Goal: Transaction & Acquisition: Purchase product/service

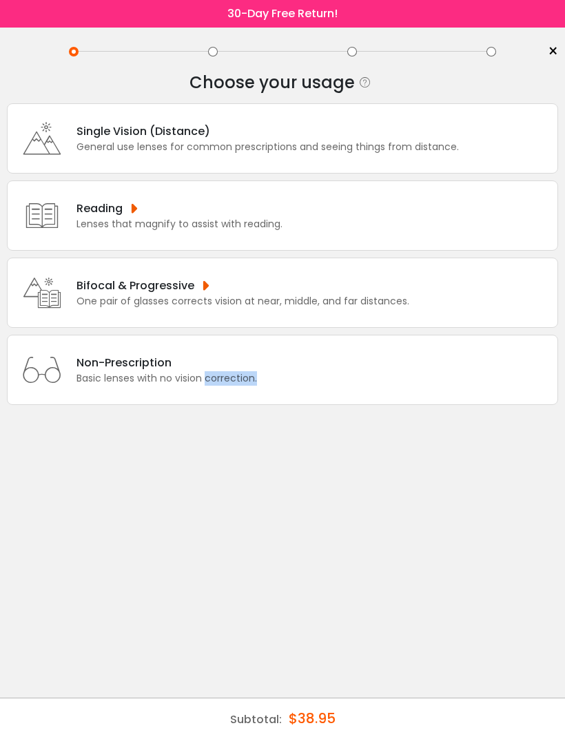
scroll to position [44, 0]
click at [525, 295] on div "Bifocal & Progressive One pair of glasses corrects vision at near, middle, and …" at bounding box center [282, 293] width 551 height 70
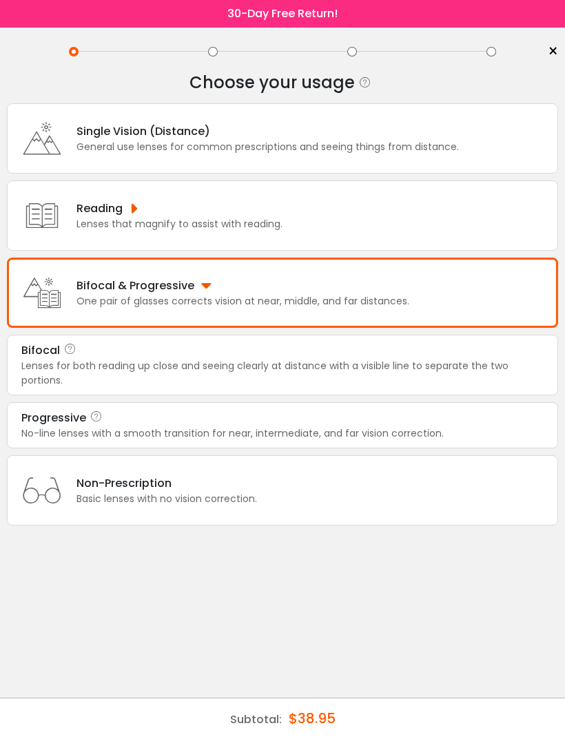
click at [64, 359] on div "Lenses for both reading up close and seeing clearly at distance with a visible …" at bounding box center [282, 373] width 522 height 29
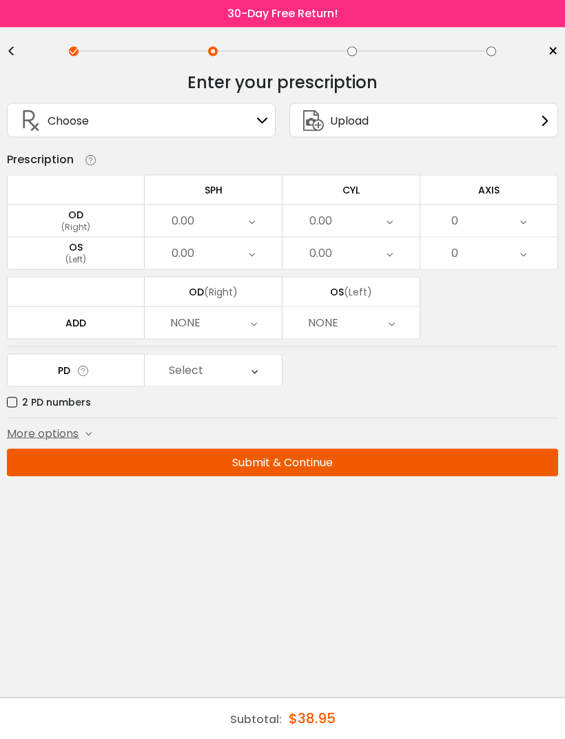
scroll to position [0, 0]
click at [557, 52] on span "×" at bounding box center [552, 51] width 10 height 21
click at [553, 53] on span "×" at bounding box center [552, 51] width 10 height 21
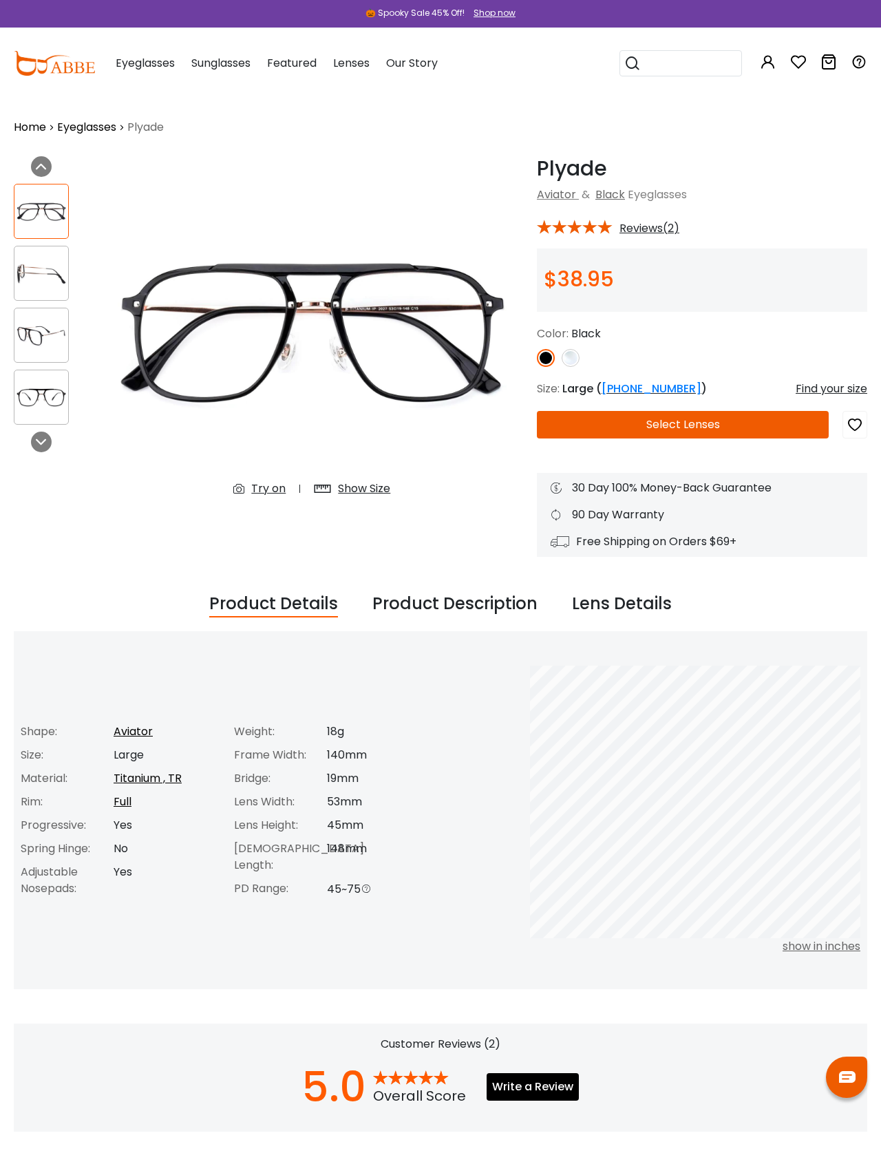
click at [25, 322] on img at bounding box center [41, 335] width 54 height 27
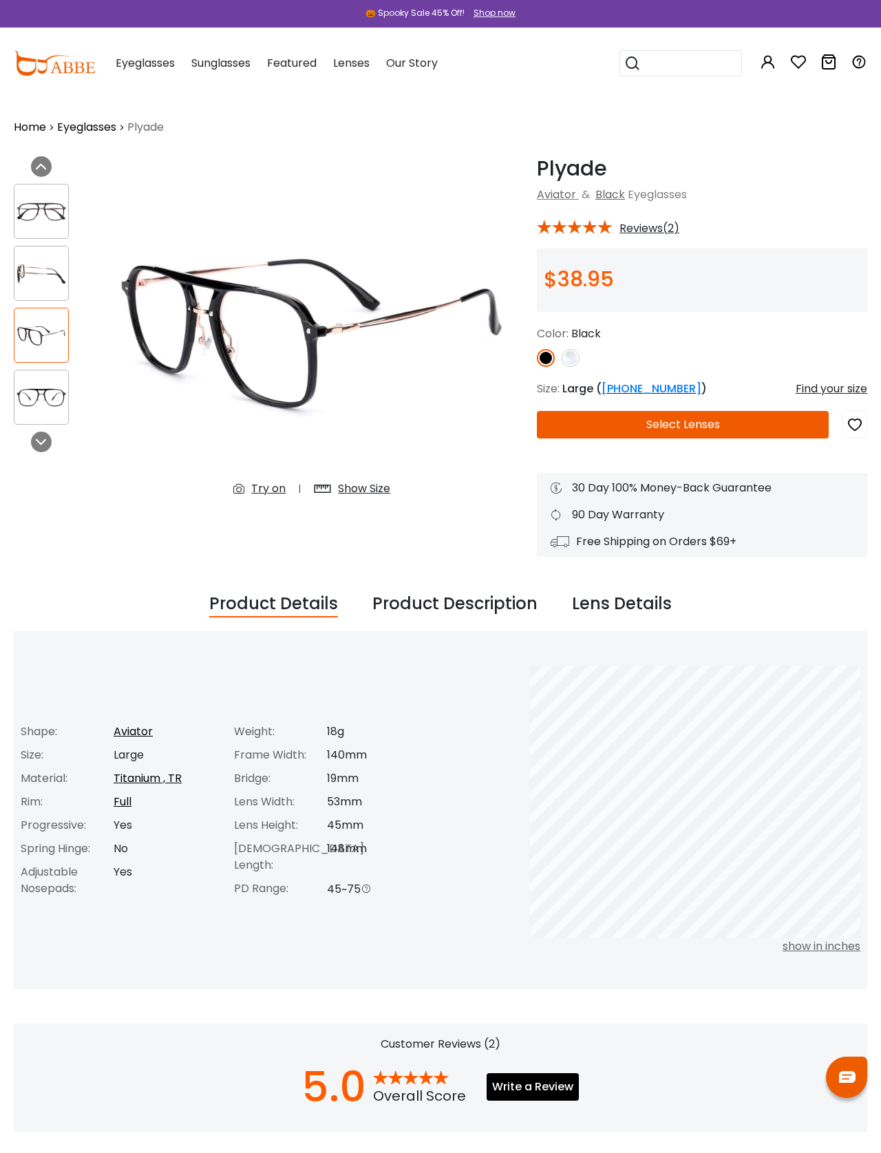
click at [27, 283] on img at bounding box center [41, 273] width 54 height 27
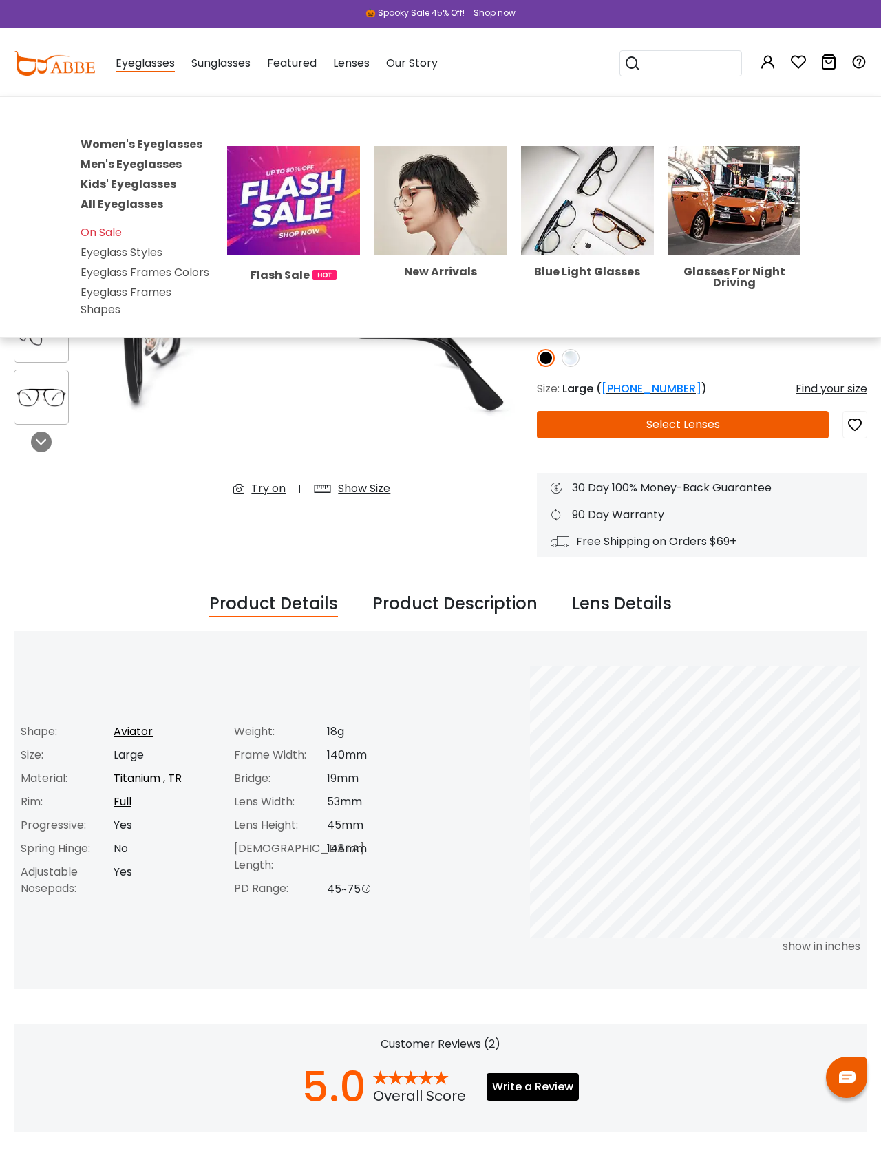
click at [144, 162] on link "Men's Eyeglasses" at bounding box center [131, 164] width 101 height 16
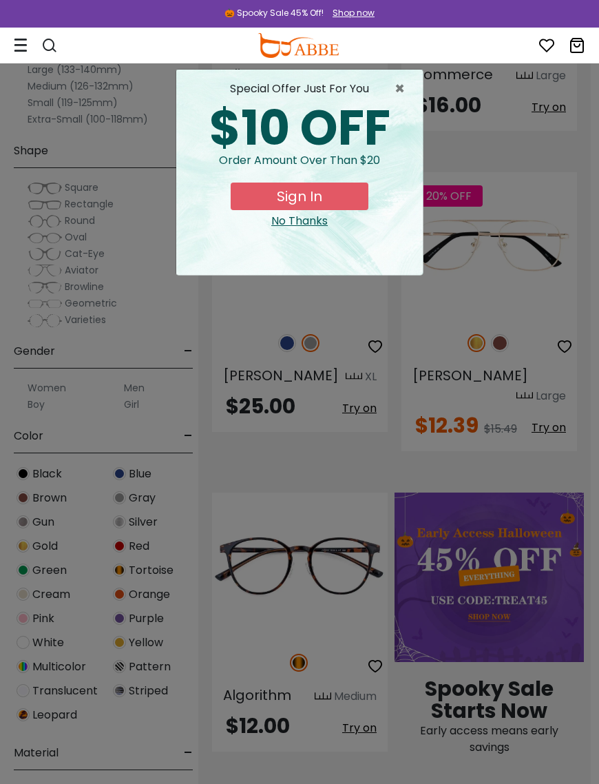
scroll to position [310, 8]
click at [395, 93] on span "×" at bounding box center [403, 89] width 17 height 17
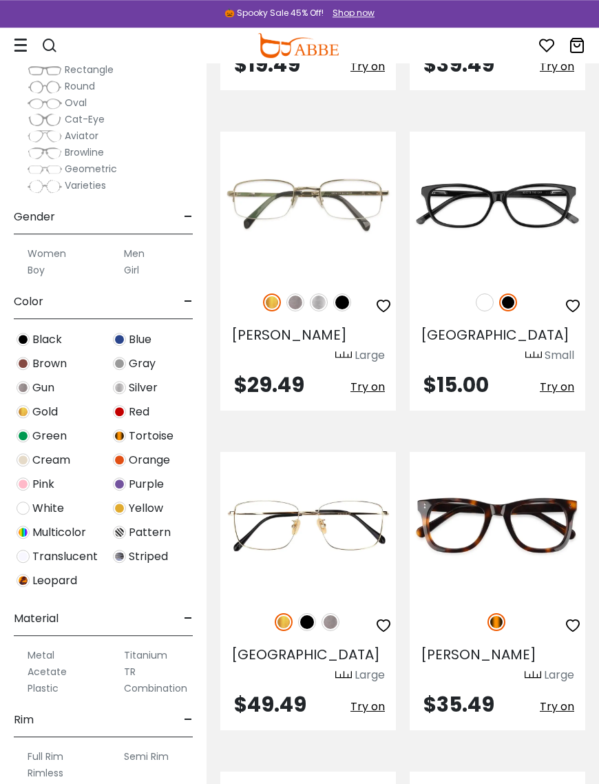
scroll to position [132, 0]
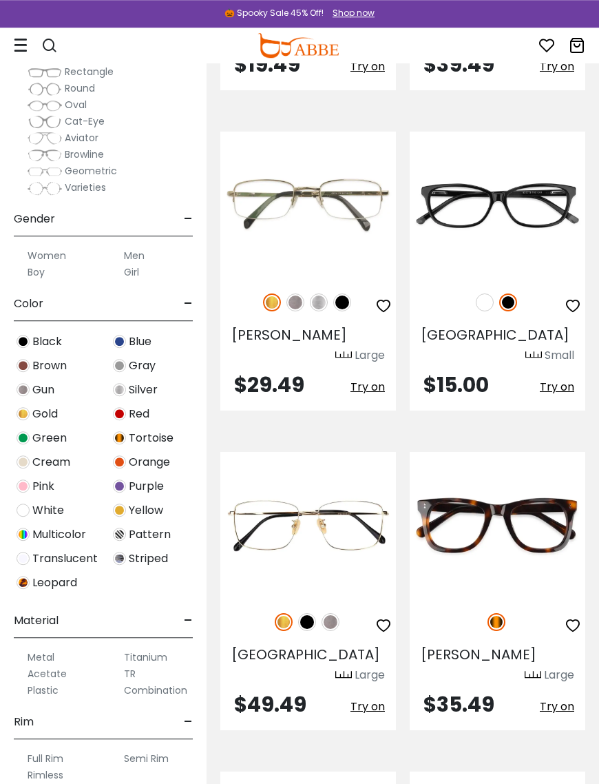
click at [156, 657] on label "Titanium" at bounding box center [145, 657] width 43 height 17
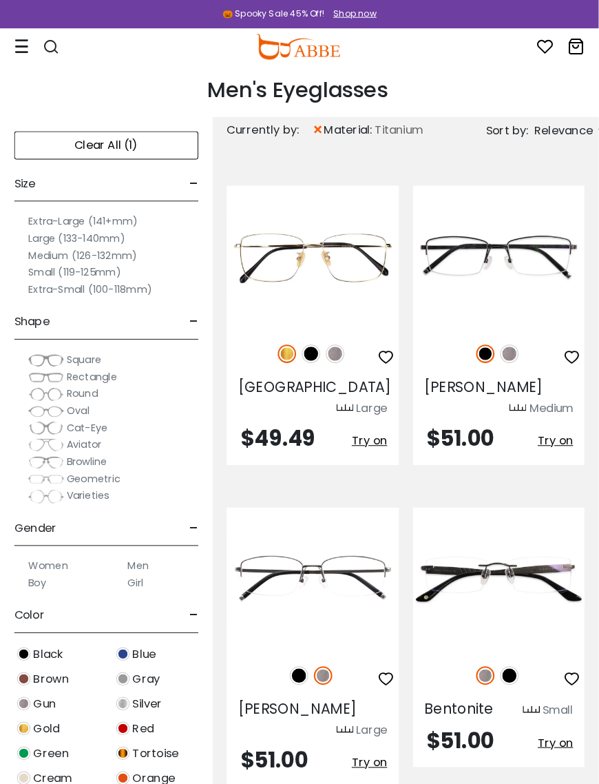
scroll to position [4, 0]
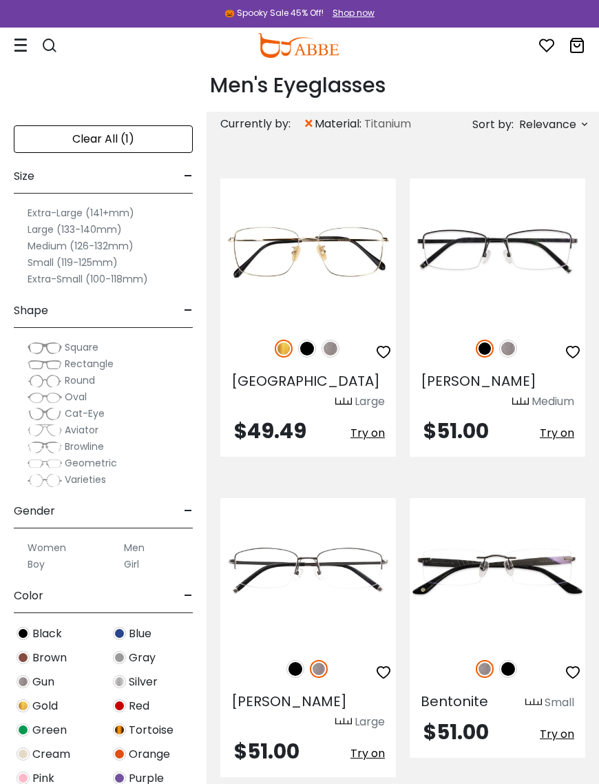
click at [305, 355] on img at bounding box center [307, 348] width 18 height 18
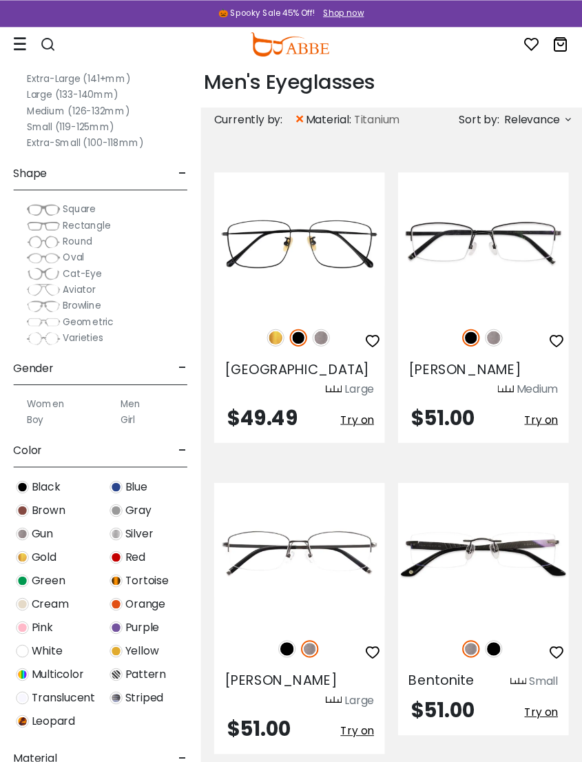
scroll to position [0, 0]
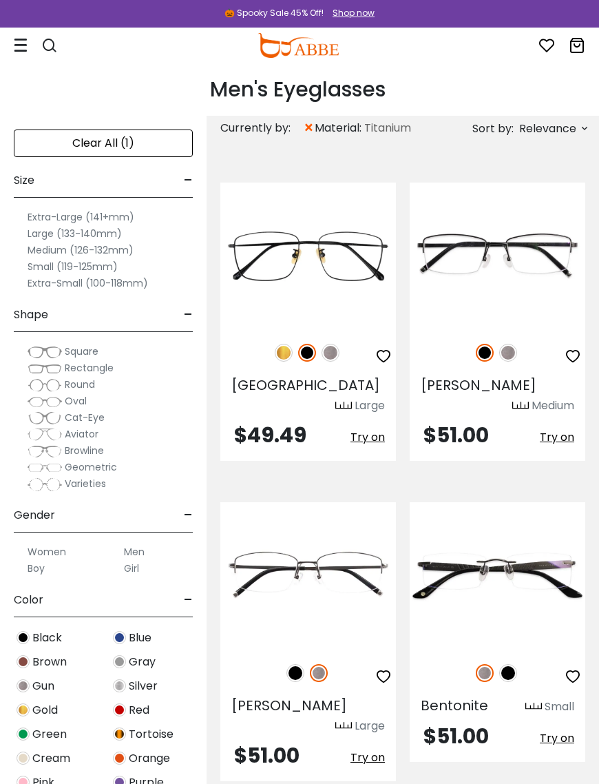
click at [0, 0] on img at bounding box center [0, 0] width 0 height 0
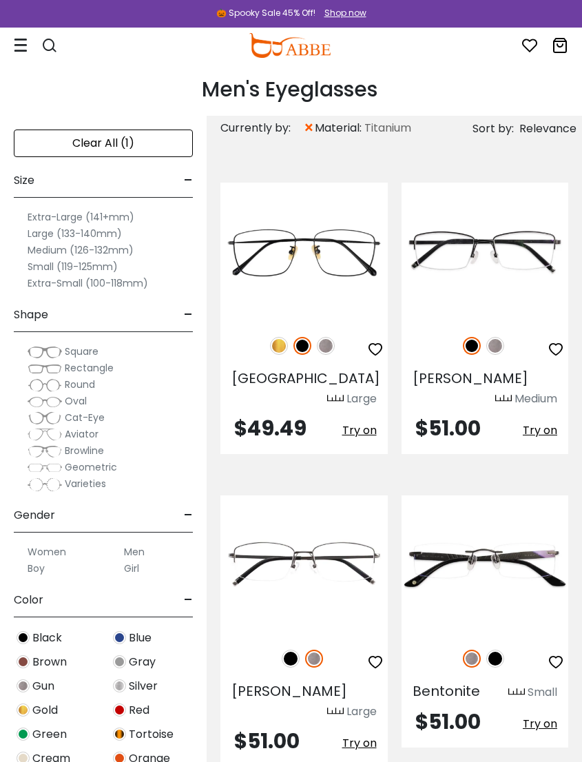
click at [21, 42] on icon at bounding box center [21, 45] width 14 height 14
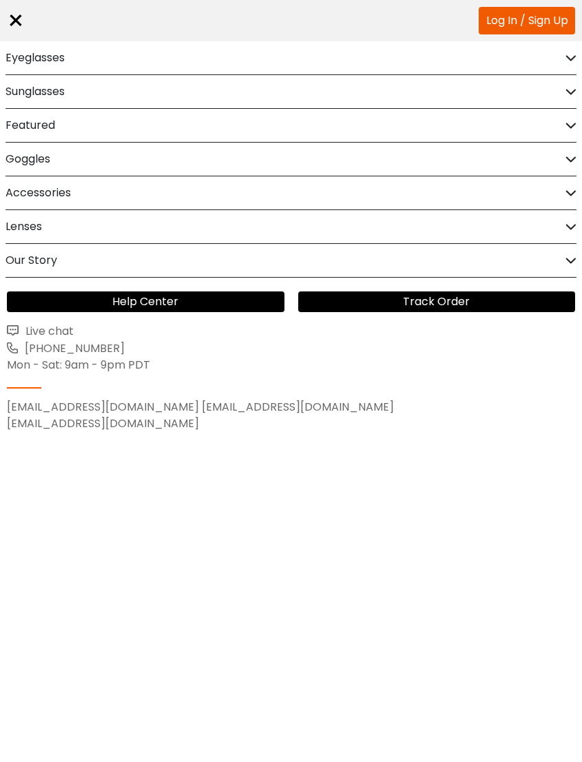
click at [574, 224] on icon at bounding box center [570, 227] width 11 height 10
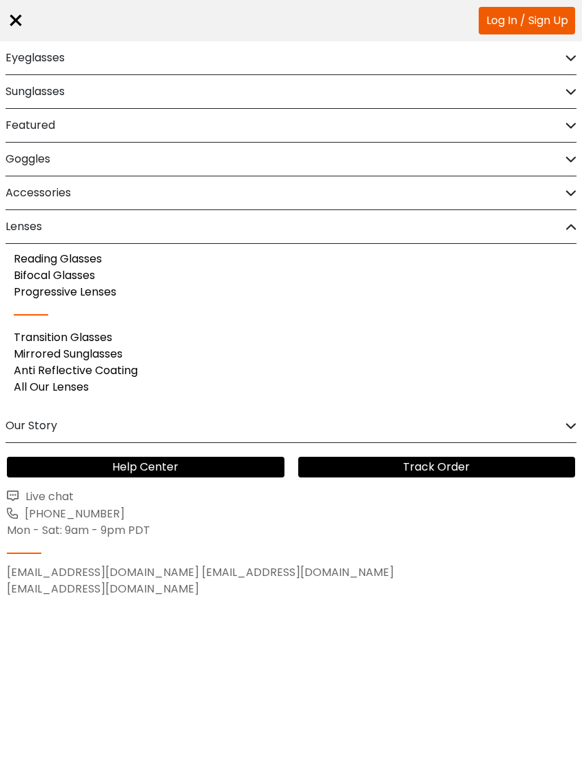
click at [572, 56] on icon at bounding box center [570, 58] width 11 height 10
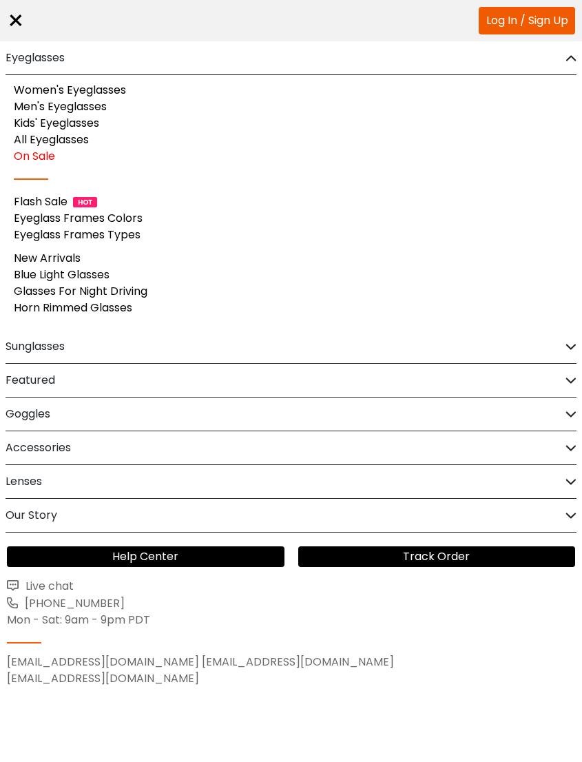
click at [19, 19] on div "×" at bounding box center [16, 20] width 18 height 41
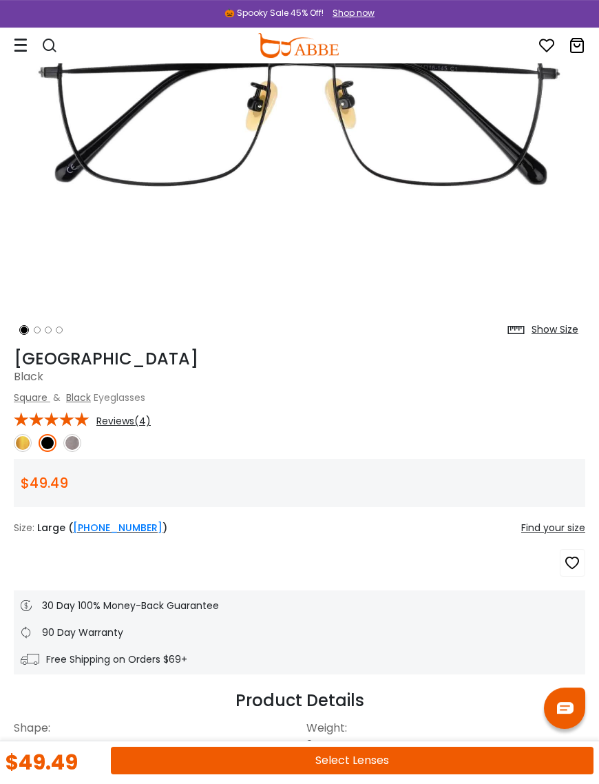
scroll to position [234, 0]
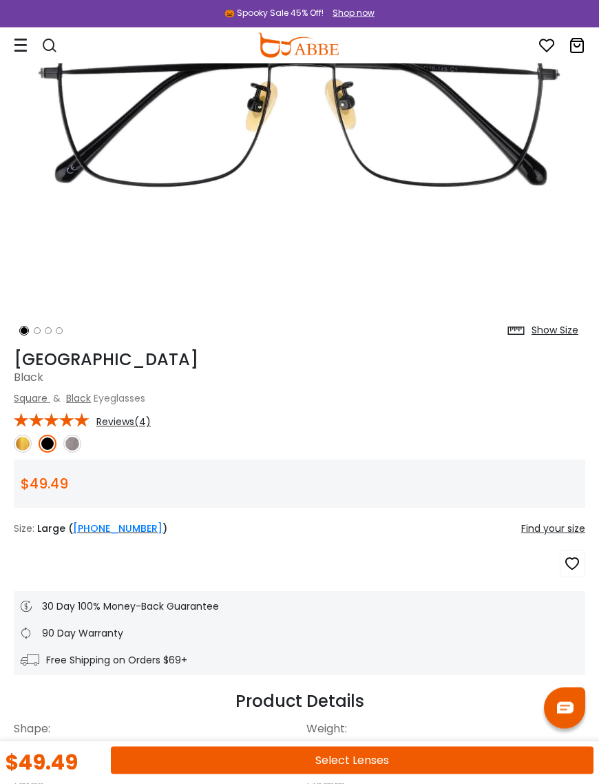
click at [76, 448] on img at bounding box center [72, 443] width 18 height 18
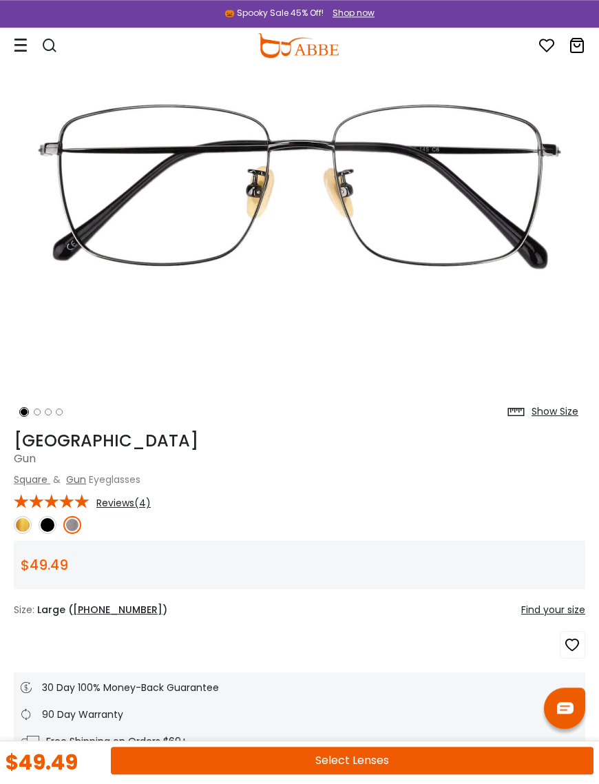
scroll to position [152, 0]
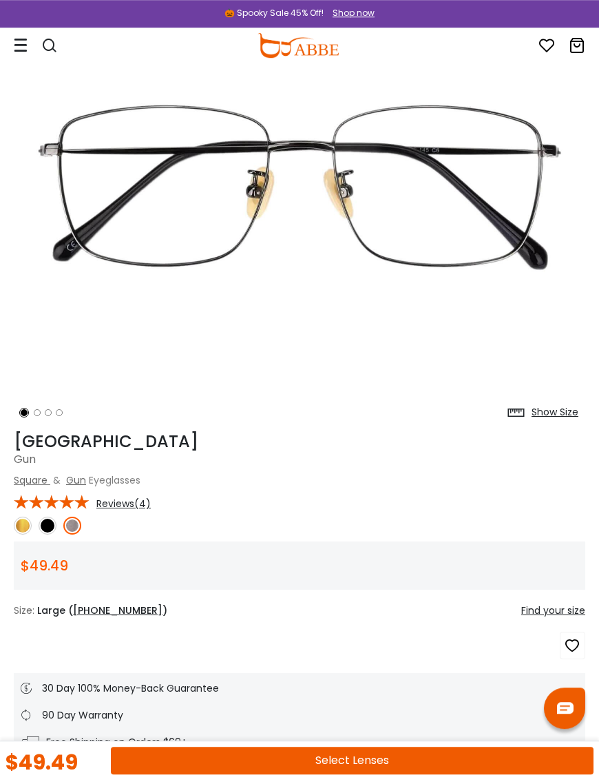
click at [23, 531] on img at bounding box center [23, 525] width 18 height 18
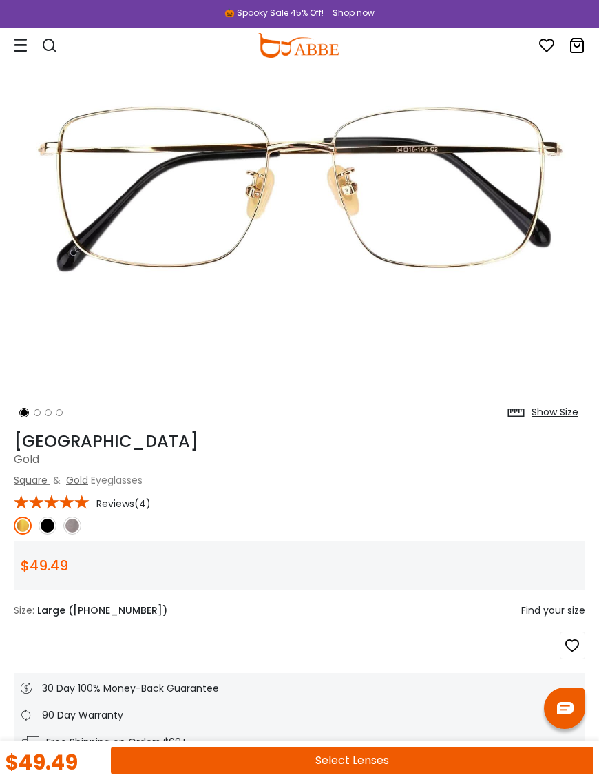
click at [39, 525] on img at bounding box center [48, 525] width 18 height 18
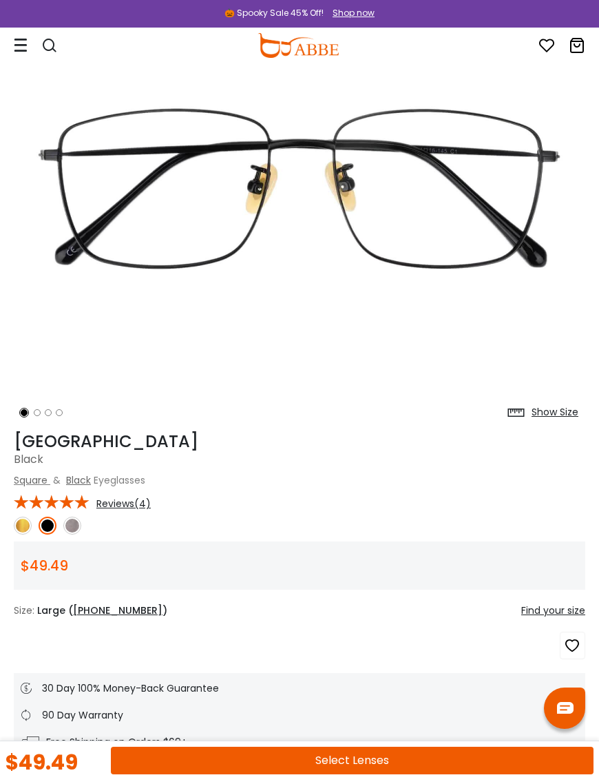
click at [30, 517] on link at bounding box center [23, 525] width 18 height 18
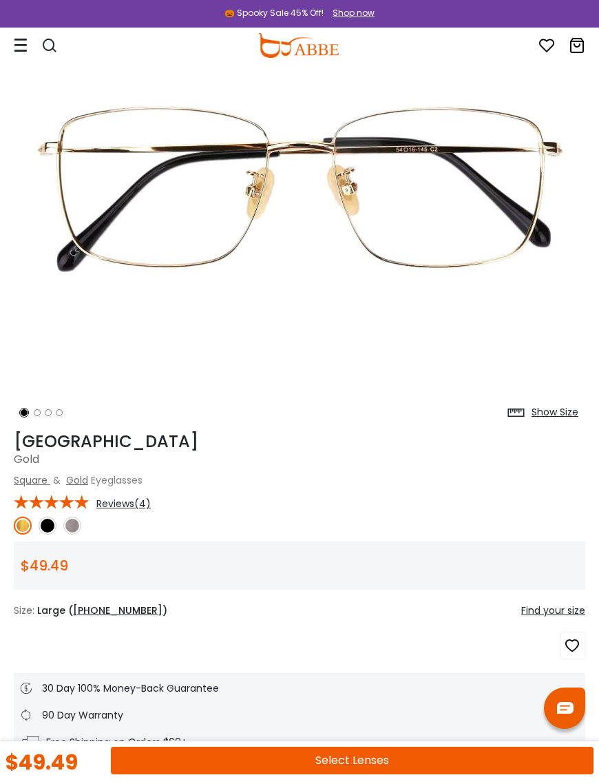
click at [50, 521] on img at bounding box center [48, 525] width 18 height 18
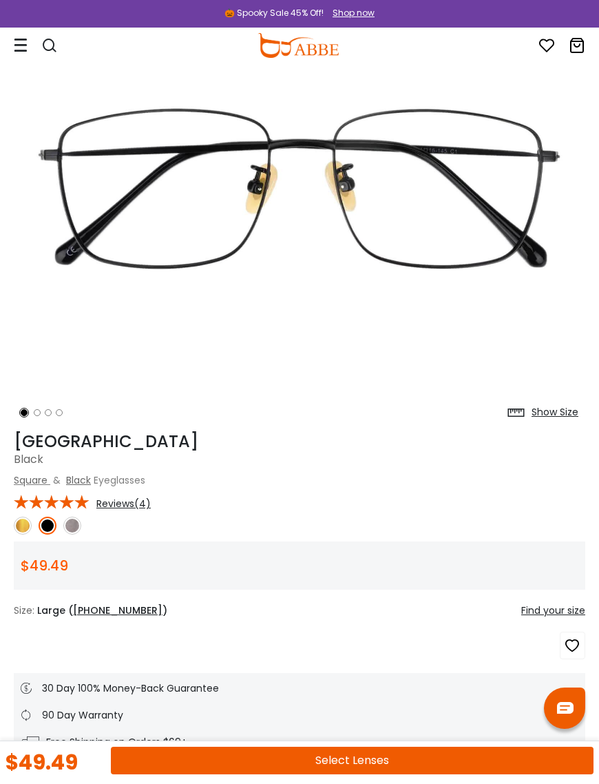
click at [53, 528] on img at bounding box center [48, 525] width 18 height 18
click at [80, 526] on img at bounding box center [72, 525] width 18 height 18
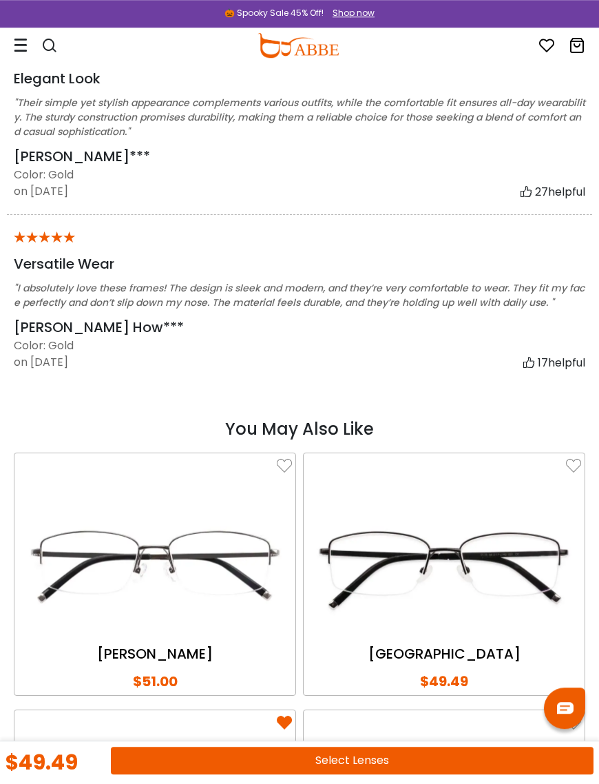
scroll to position [2685, 0]
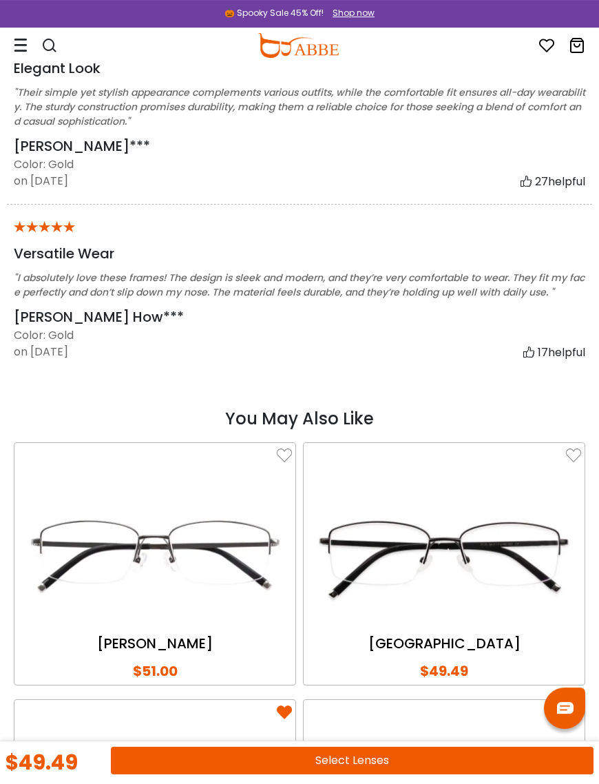
click at [350, 761] on button "Select Lenses" at bounding box center [352, 760] width 483 height 28
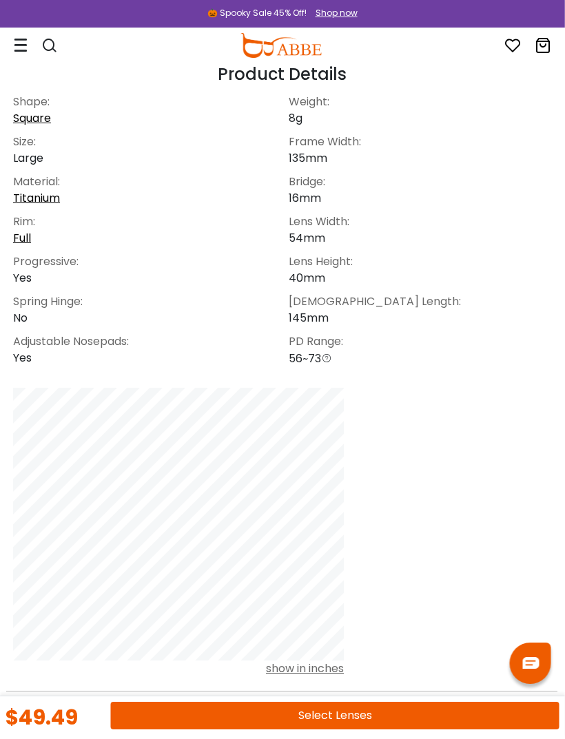
scroll to position [832, 0]
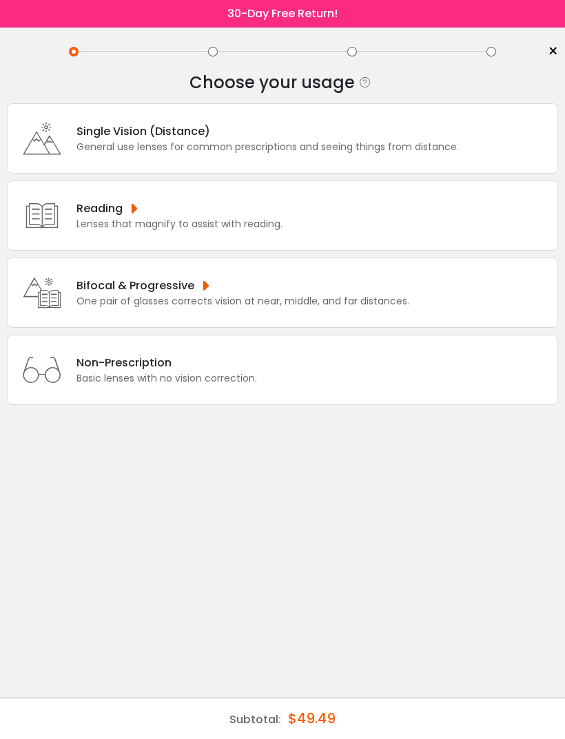
click at [181, 294] on div "Bifocal & Progressive" at bounding box center [242, 285] width 333 height 17
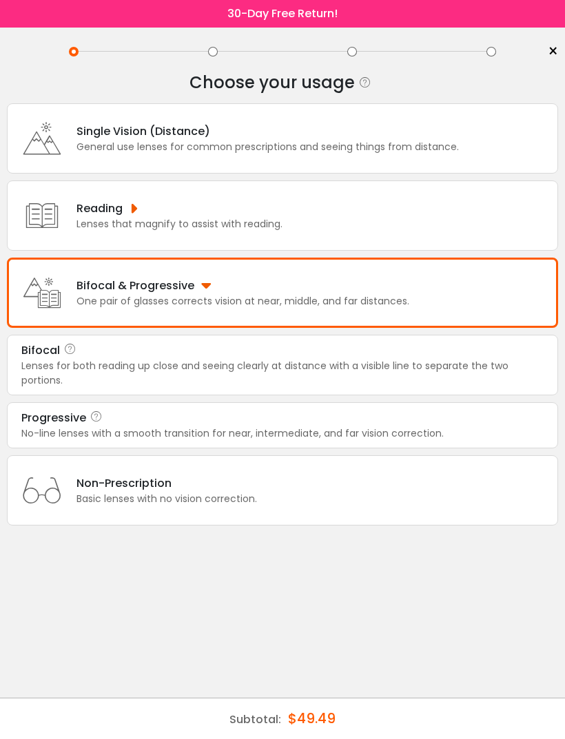
click at [218, 381] on div "Lenses for both reading up close and seeing clearly at distance with a visible …" at bounding box center [282, 373] width 522 height 29
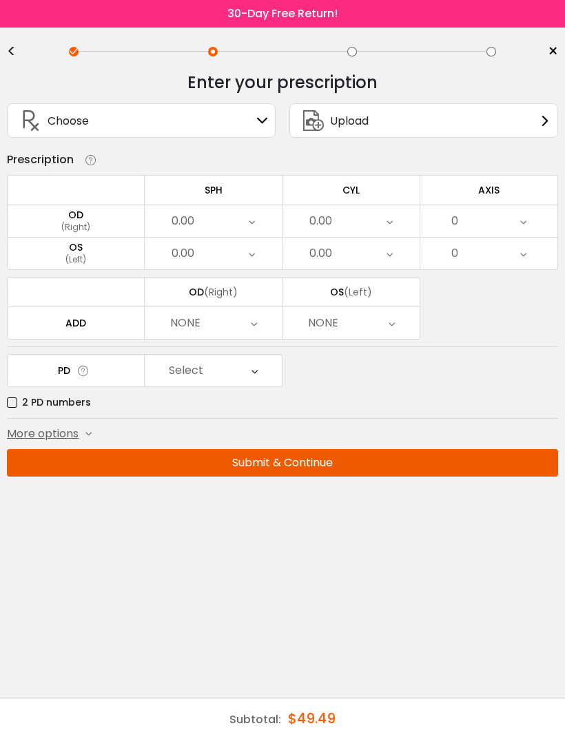
click at [78, 442] on span "More options" at bounding box center [43, 434] width 72 height 17
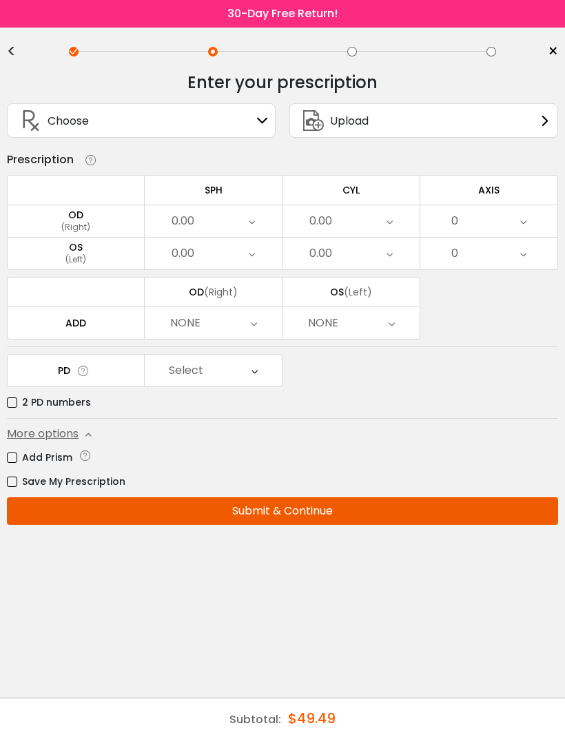
click at [523, 231] on icon at bounding box center [523, 221] width 6 height 32
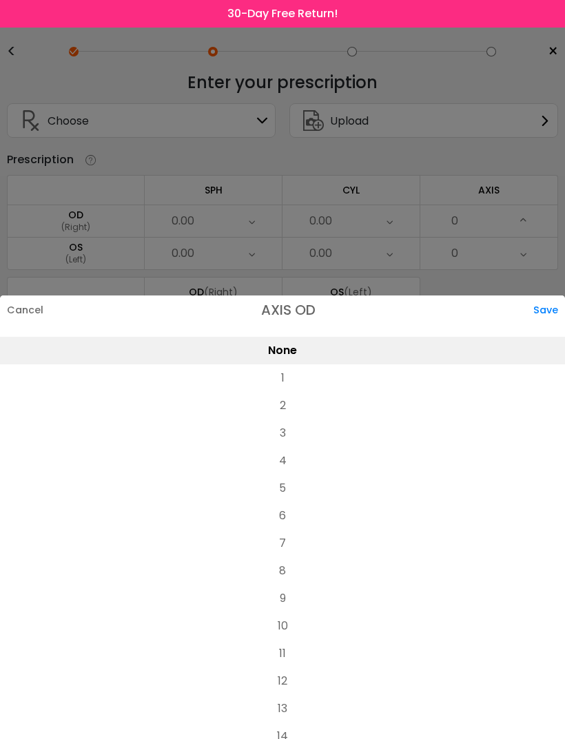
click at [517, 158] on div at bounding box center [282, 369] width 565 height 739
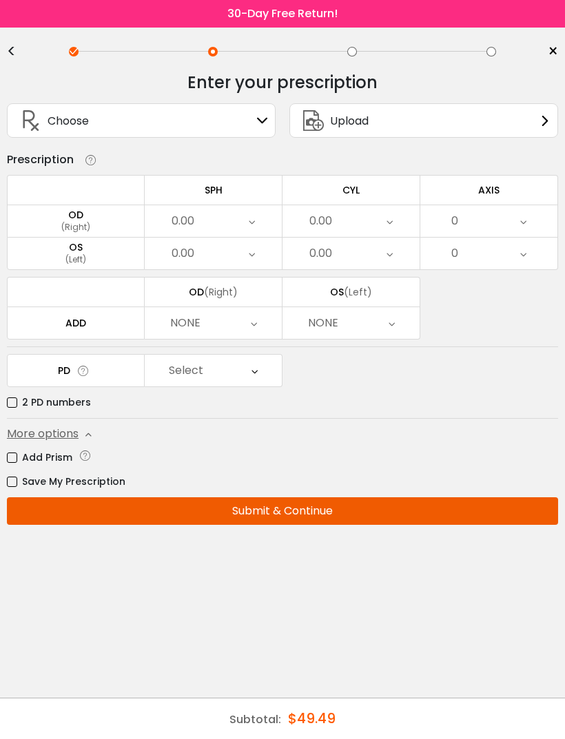
click at [505, 266] on div "0" at bounding box center [488, 254] width 137 height 32
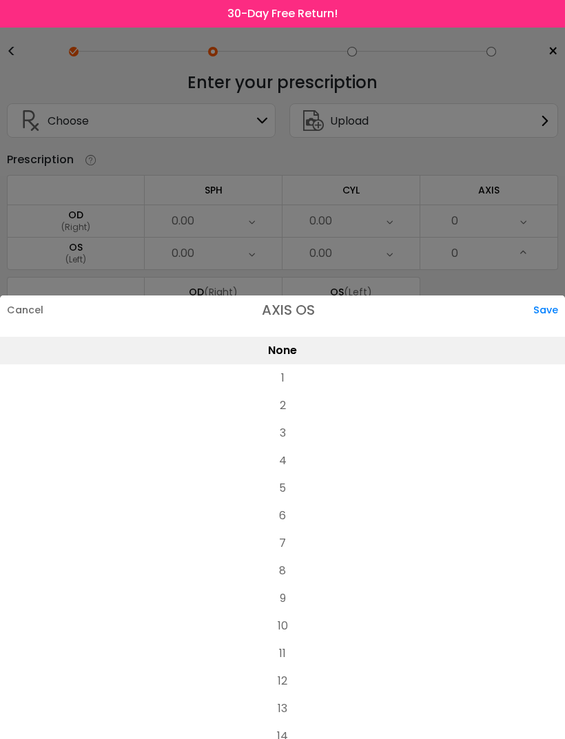
click at [503, 157] on div at bounding box center [282, 369] width 565 height 739
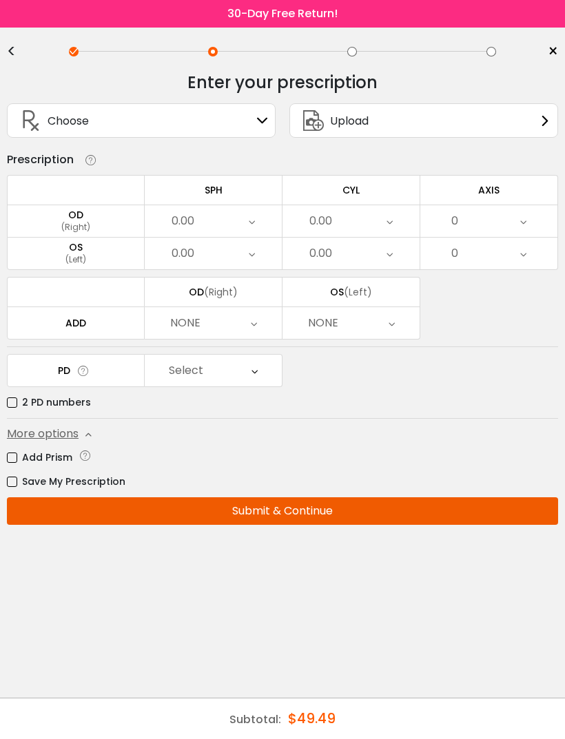
click at [253, 372] on icon at bounding box center [254, 371] width 6 height 32
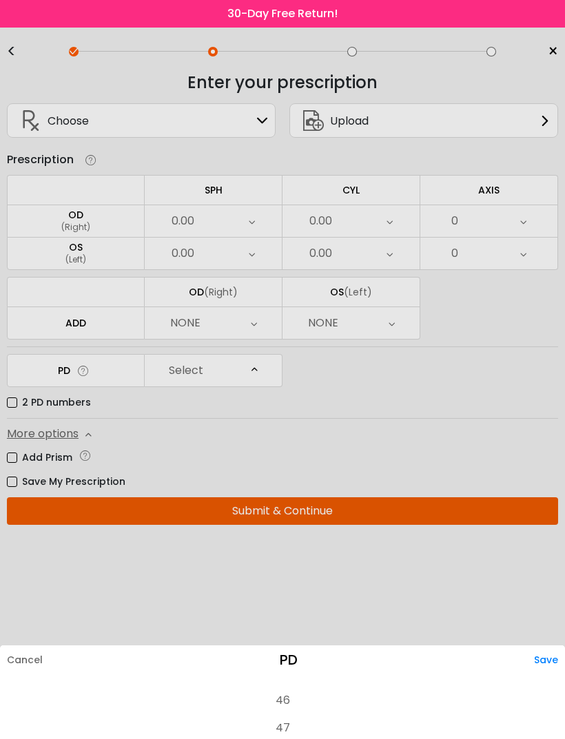
scroll to position [274, 0]
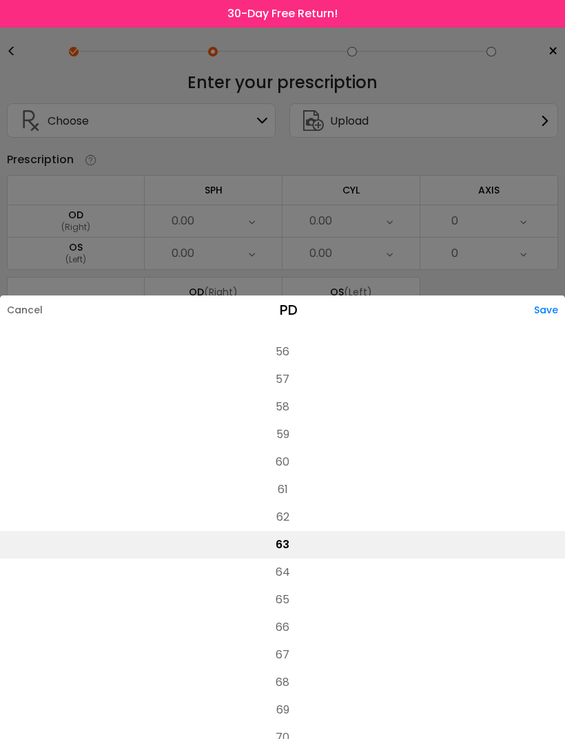
click at [440, 72] on div at bounding box center [282, 369] width 565 height 739
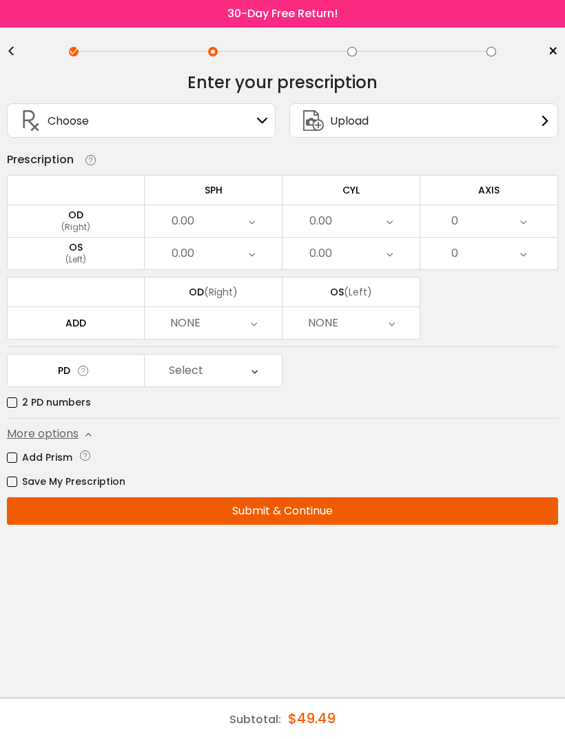
click at [17, 411] on label "2 PD numbers" at bounding box center [49, 402] width 84 height 17
click at [9, 401] on label "2 PD numbers" at bounding box center [49, 402] width 84 height 17
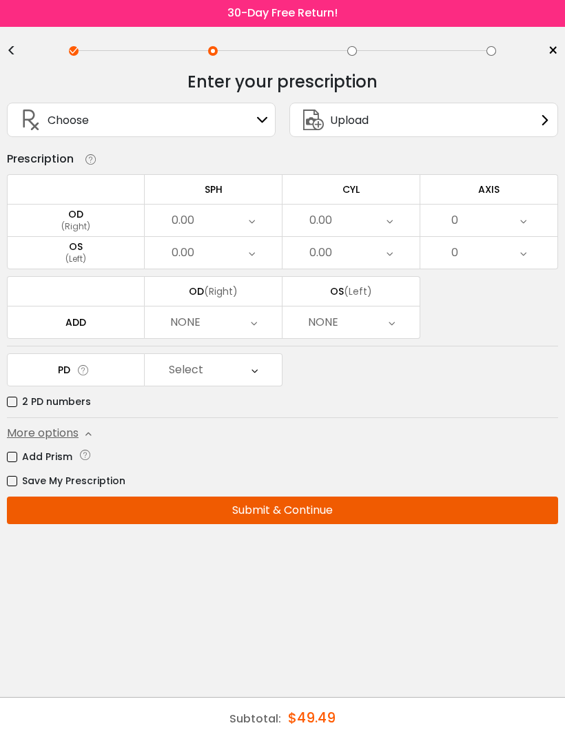
scroll to position [0, 0]
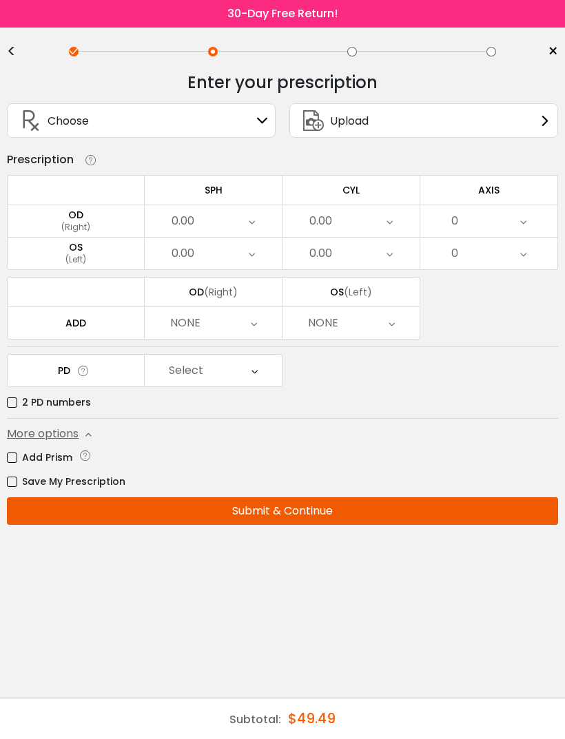
click at [256, 120] on div "Choose Sign In" at bounding box center [140, 120] width 253 height 33
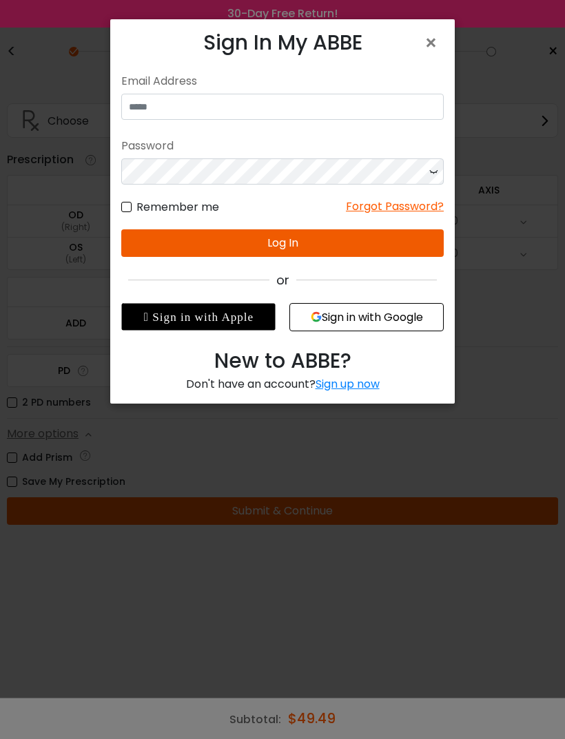
click at [425, 45] on span "×" at bounding box center [433, 43] width 20 height 30
